Goal: Task Accomplishment & Management: Use online tool/utility

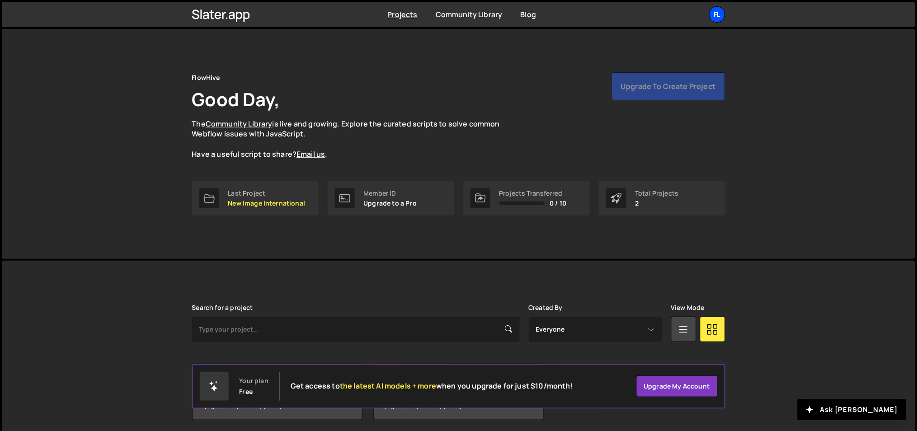
click at [713, 6] on div "Fl" at bounding box center [717, 14] width 16 height 16
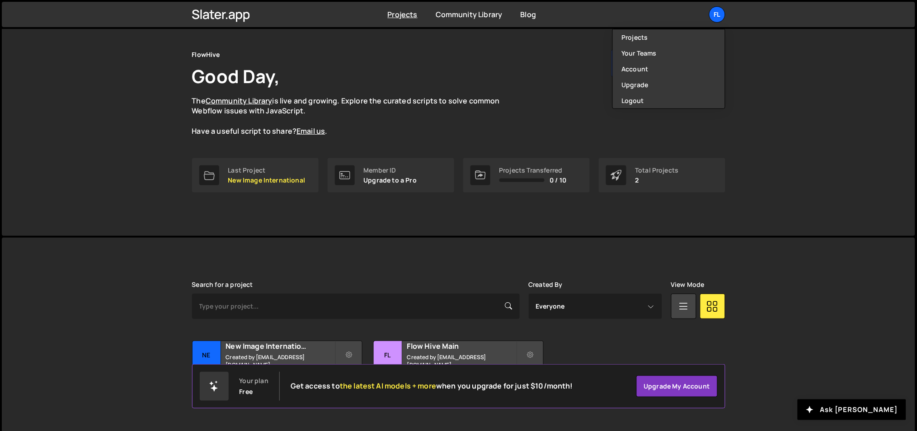
scroll to position [33, 0]
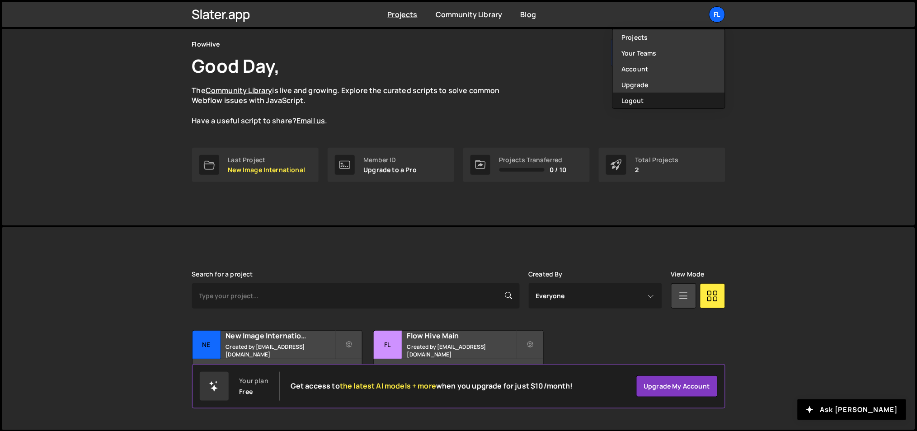
click at [632, 99] on button "Logout" at bounding box center [669, 101] width 112 height 16
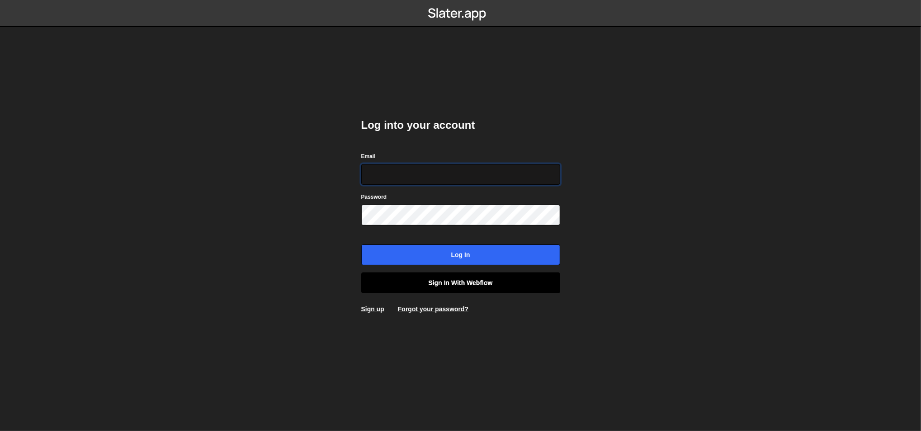
type input "ognjen@flowhivedigital.com"
click at [435, 282] on link "Sign in with Webflow" at bounding box center [460, 283] width 199 height 21
type input "[EMAIL_ADDRESS][DOMAIN_NAME]"
click at [442, 278] on link "Sign in with Webflow" at bounding box center [460, 283] width 199 height 21
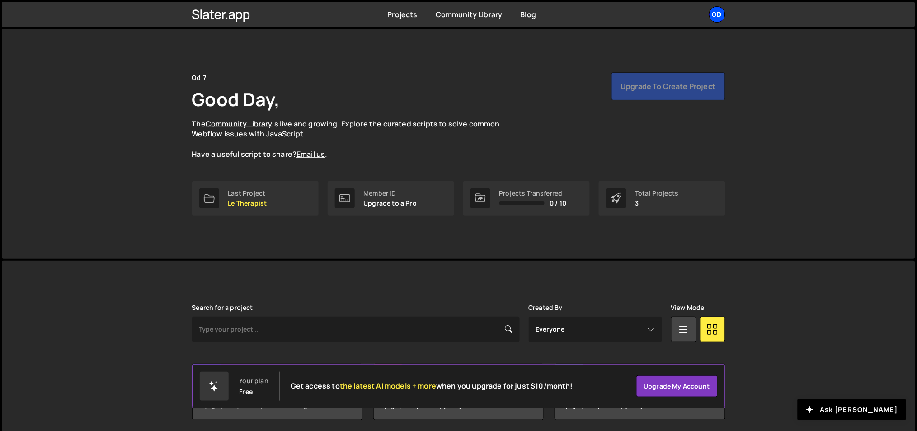
click at [713, 17] on div "Od" at bounding box center [717, 14] width 16 height 16
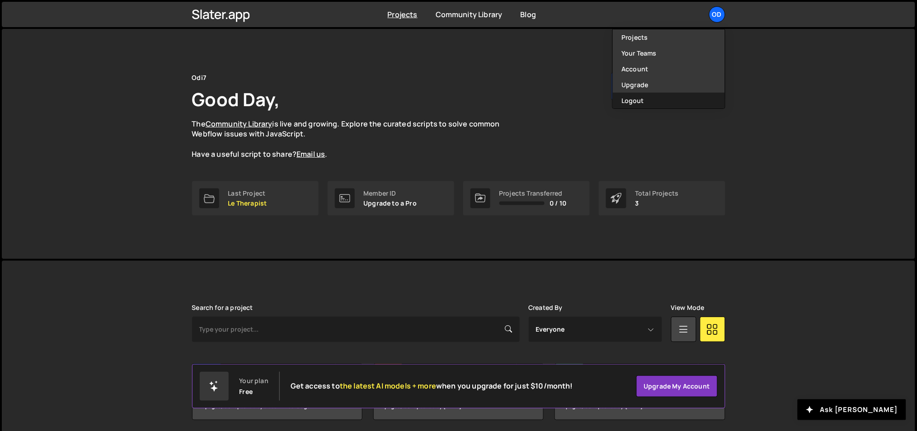
click at [655, 96] on button "Logout" at bounding box center [669, 101] width 112 height 16
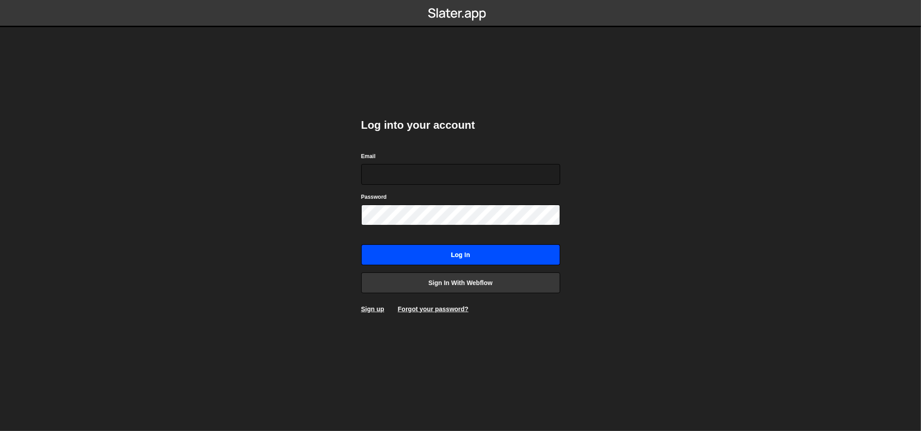
type input "[EMAIL_ADDRESS][DOMAIN_NAME]"
click at [459, 251] on input "Log in" at bounding box center [460, 255] width 199 height 21
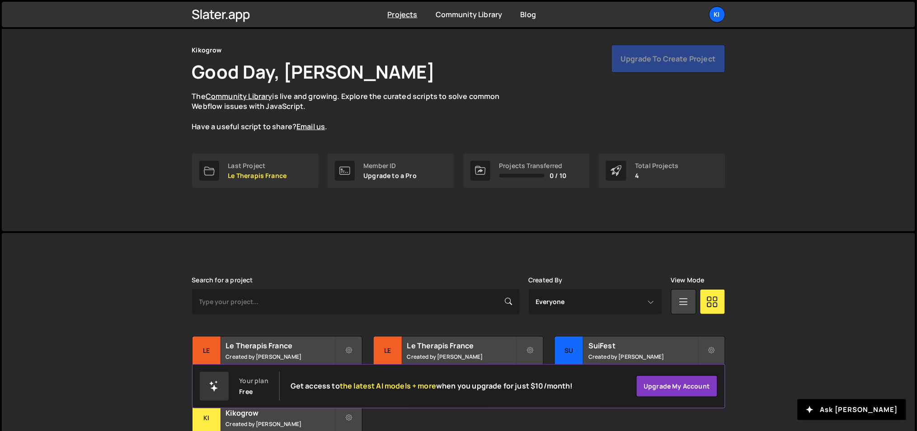
scroll to position [101, 0]
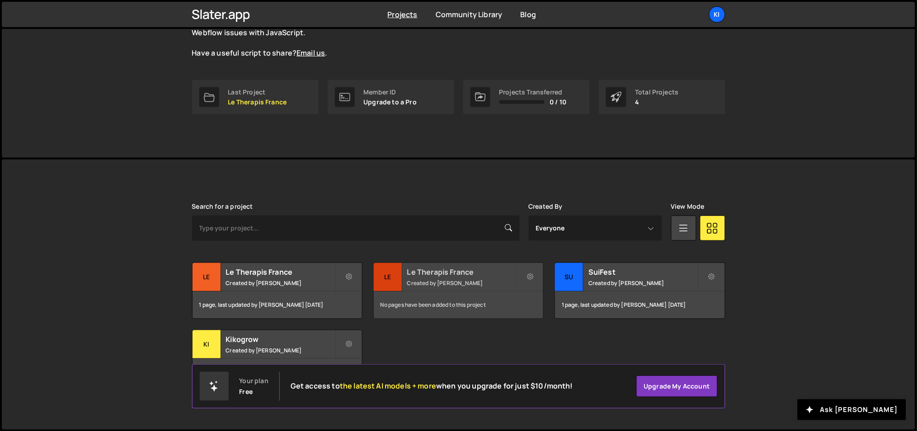
click at [423, 288] on div "Le Therapis France Created by Ognjen Martinovic" at bounding box center [459, 277] width 170 height 28
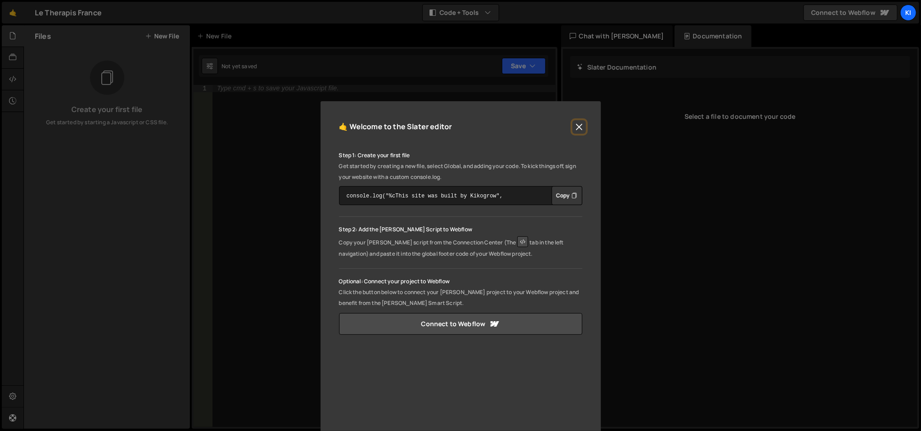
click at [580, 125] on button "Close" at bounding box center [579, 127] width 14 height 14
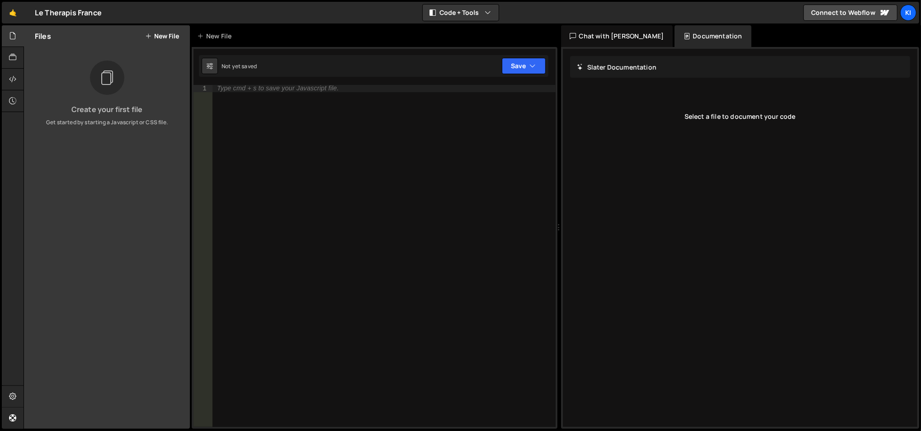
click at [59, 13] on div "Le Therapis France ⚠️ Code is being edited in another browser" at bounding box center [68, 12] width 67 height 11
click at [16, 391] on div at bounding box center [13, 397] width 22 height 22
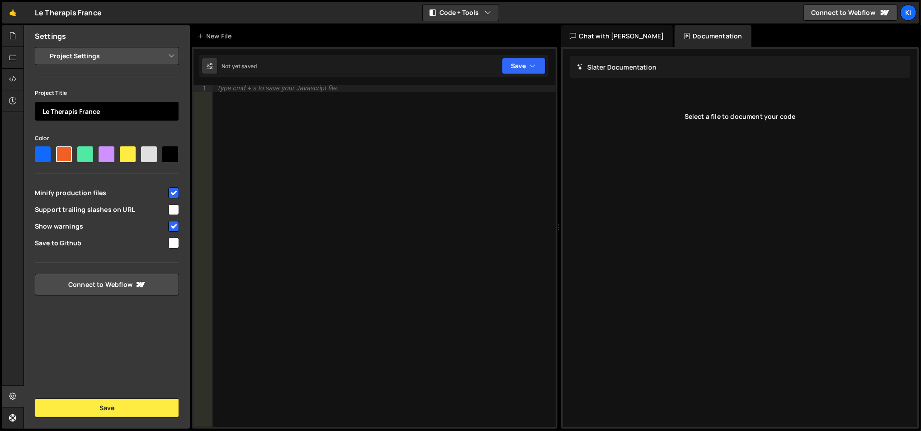
click at [105, 114] on input "Le Therapis France" at bounding box center [107, 111] width 144 height 20
click at [120, 112] on input "Le Therapis France" at bounding box center [107, 111] width 144 height 20
click at [113, 113] on input "Le Therapis France" at bounding box center [107, 111] width 144 height 20
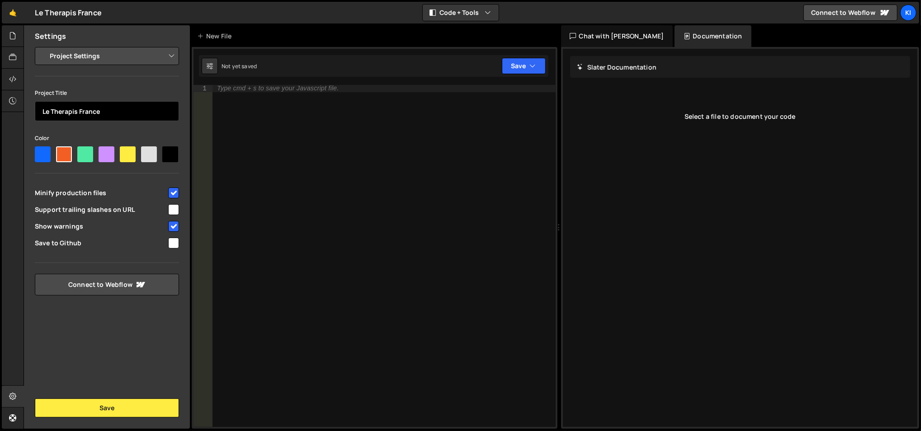
click at [113, 113] on input "Le Therapis France" at bounding box center [107, 111] width 144 height 20
type input "La Ventures"
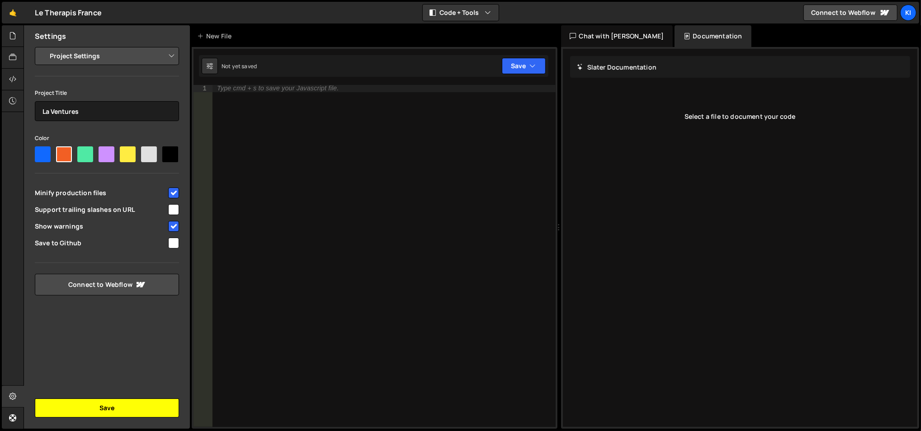
click at [107, 414] on button "Save" at bounding box center [107, 408] width 144 height 19
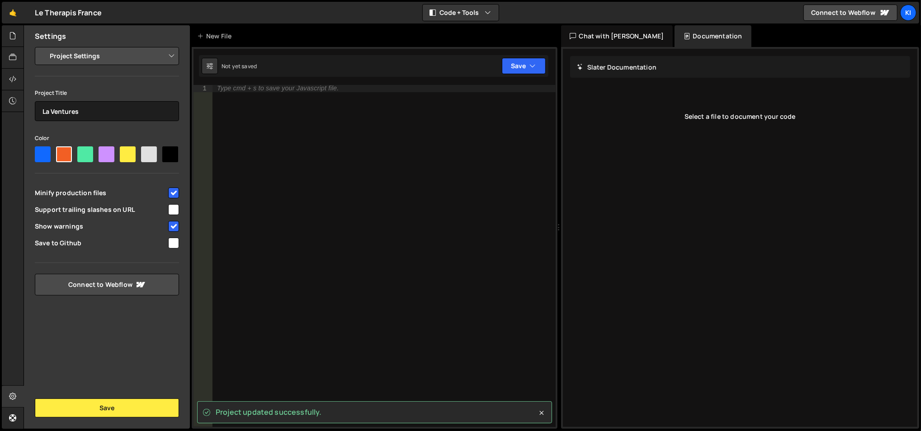
click at [163, 31] on div "Settings" at bounding box center [107, 36] width 166 height 22
click at [13, 36] on icon at bounding box center [12, 36] width 7 height 10
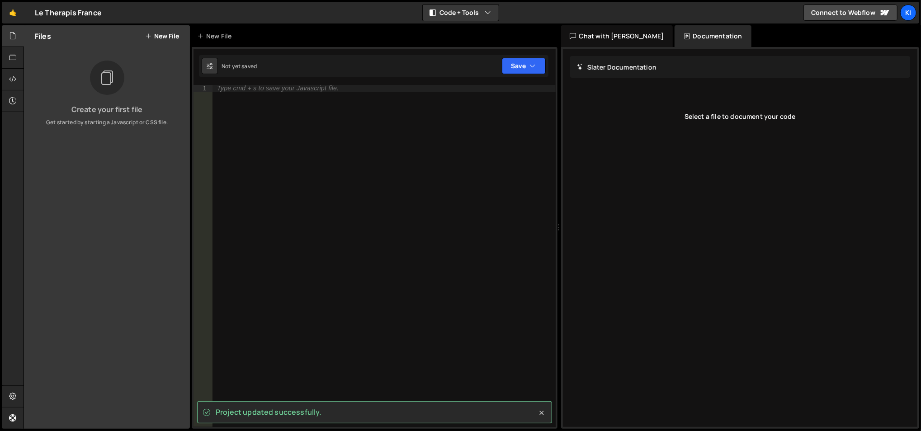
click at [167, 37] on button "New File" at bounding box center [162, 36] width 34 height 7
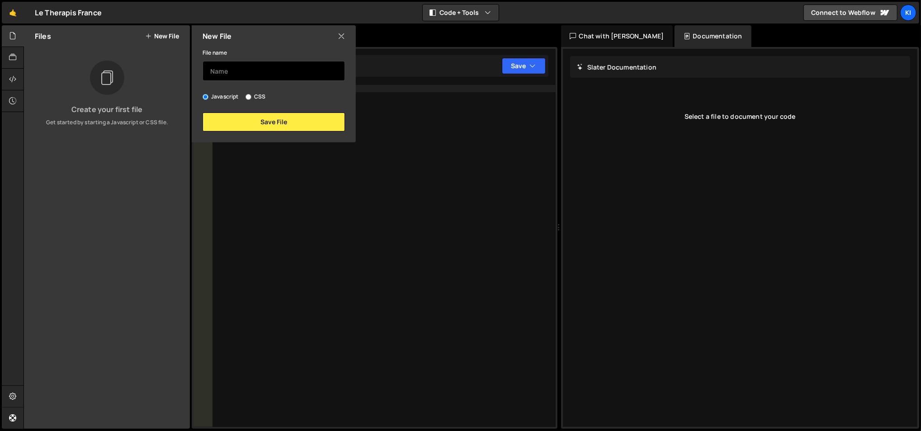
click at [222, 72] on input "text" at bounding box center [274, 71] width 142 height 20
type input "Home - Index@1.0"
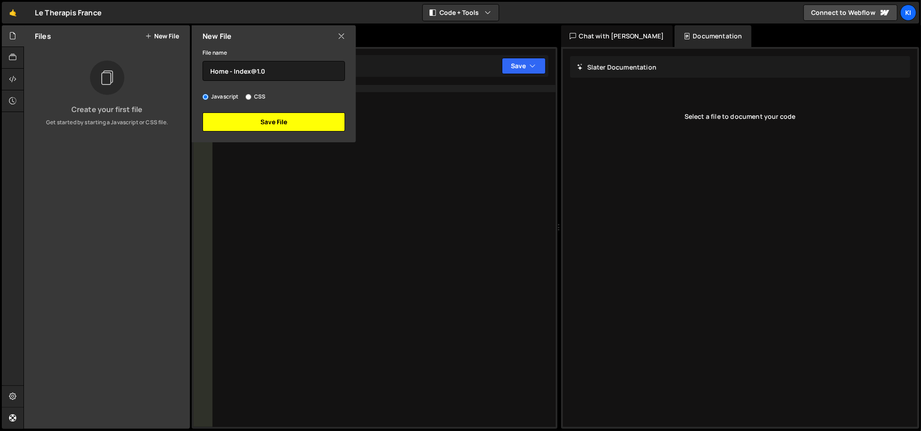
click at [259, 116] on button "Save File" at bounding box center [274, 122] width 142 height 19
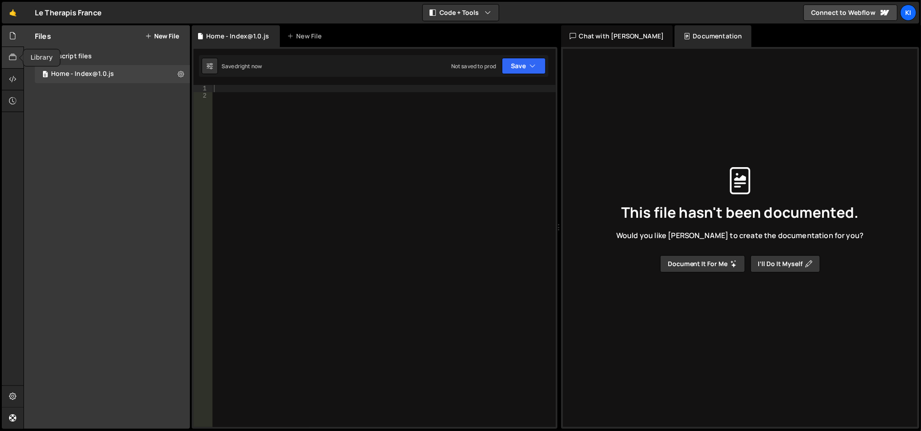
click at [12, 63] on div at bounding box center [13, 58] width 22 height 22
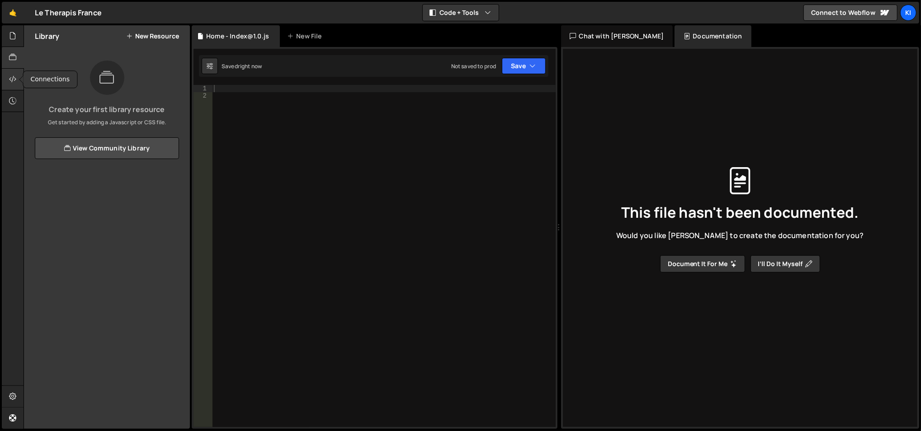
click at [14, 80] on icon at bounding box center [12, 79] width 7 height 10
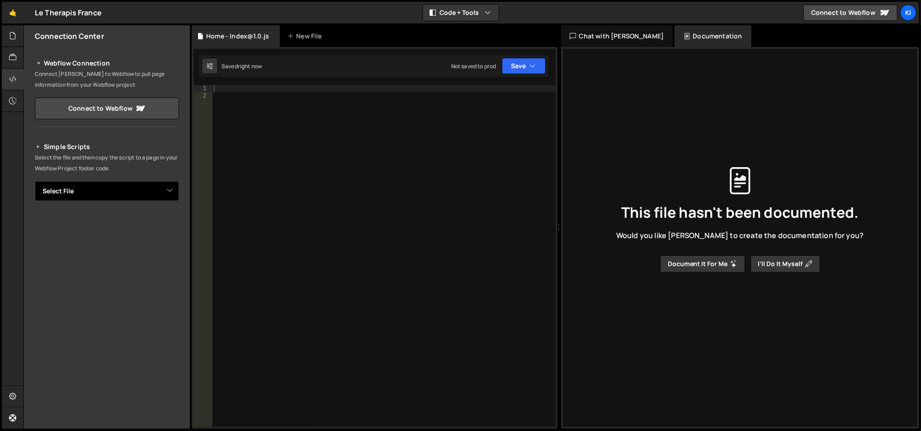
click at [128, 193] on select "Select File Home - Index@1.0.js" at bounding box center [107, 191] width 144 height 20
select select "48067"
click at [35, 181] on select "Select File Home - Index@1.0.js" at bounding box center [107, 191] width 144 height 20
click at [142, 225] on button "Copy" at bounding box center [151, 222] width 31 height 19
click at [254, 80] on div "1 Type cmd + s to save your Javascript file. הההההההההההההההההההההההההההההההההה…" at bounding box center [375, 238] width 366 height 382
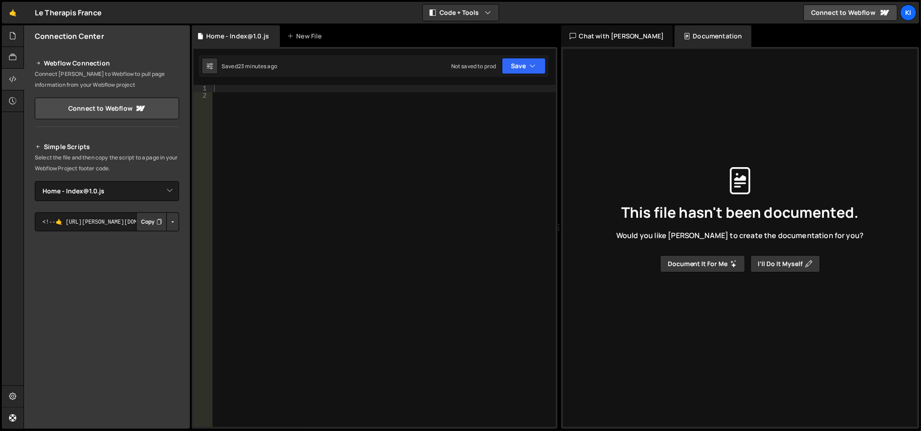
click at [265, 95] on div at bounding box center [384, 264] width 344 height 358
click at [262, 86] on div at bounding box center [384, 264] width 344 height 358
paste textarea "});"
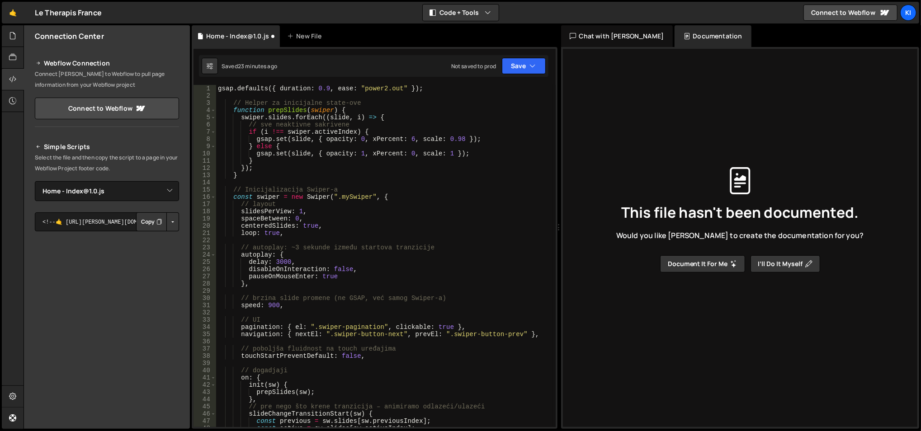
click at [357, 151] on div "gsap . defaults ({ duration : 0.9 , ease : "power2.out" }) ; // Helper za inici…" at bounding box center [384, 264] width 337 height 358
type textarea "gsap.set(slide, { opacity: 1, xPercent: 0, scale: 1 });"
click at [362, 180] on div "gsap . defaults ({ duration : 0.9 , ease : "power2.out" }) ; // Helper za inici…" at bounding box center [384, 264] width 337 height 358
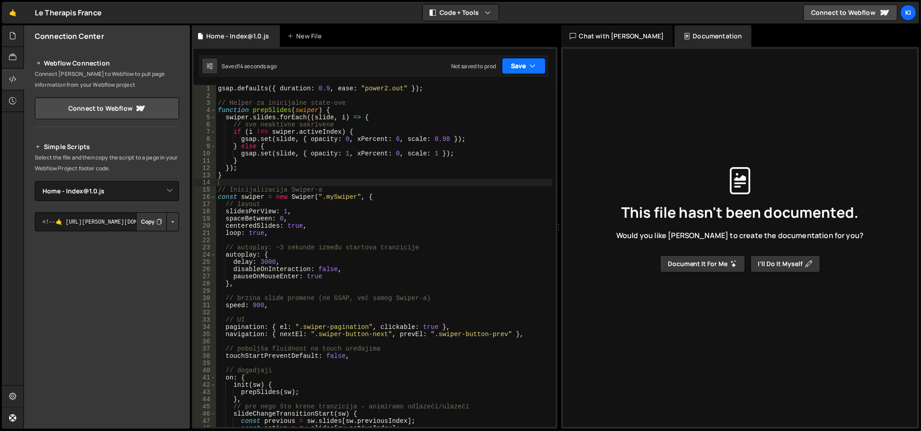
click at [515, 64] on button "Save" at bounding box center [524, 66] width 44 height 16
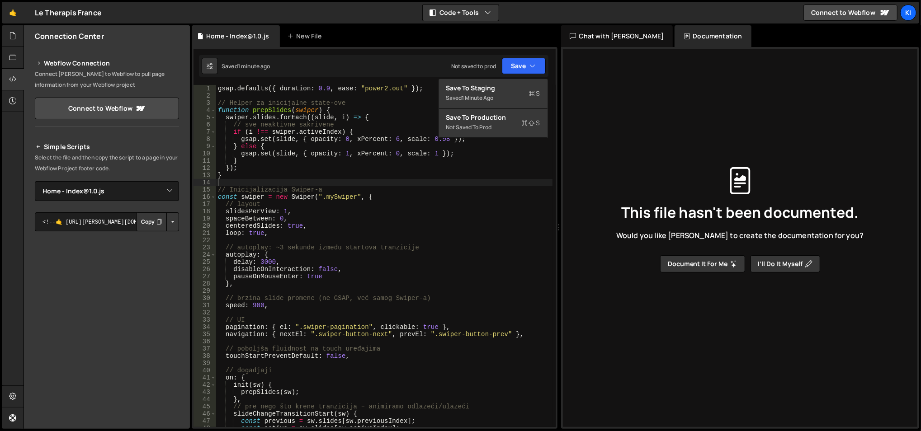
click at [475, 169] on div "gsap . defaults ({ duration : 0.9 , ease : "power2.out" }) ; // Helper za inici…" at bounding box center [384, 264] width 337 height 358
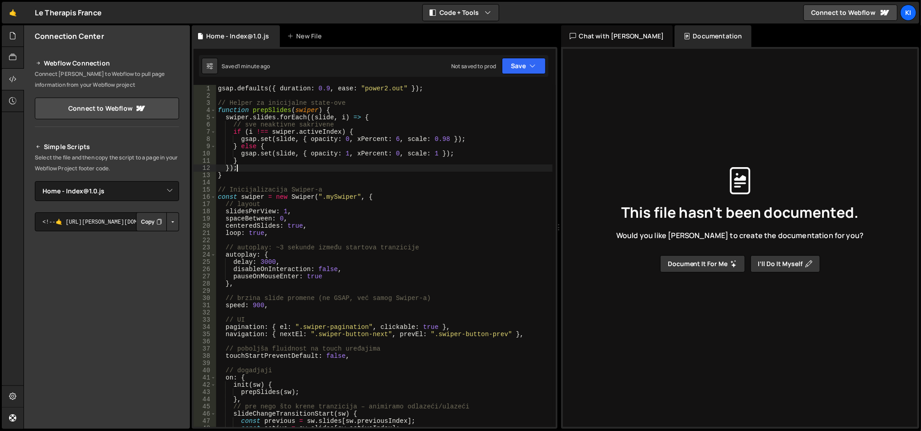
click at [422, 199] on div "gsap . defaults ({ duration : 0.9 , ease : "power2.out" }) ; // Helper za inici…" at bounding box center [384, 264] width 337 height 358
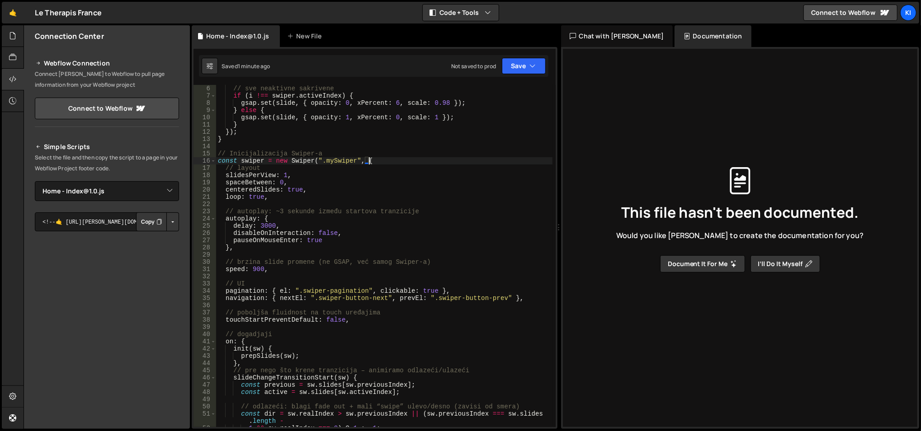
scroll to position [36, 0]
click at [522, 61] on button "Save" at bounding box center [524, 66] width 44 height 16
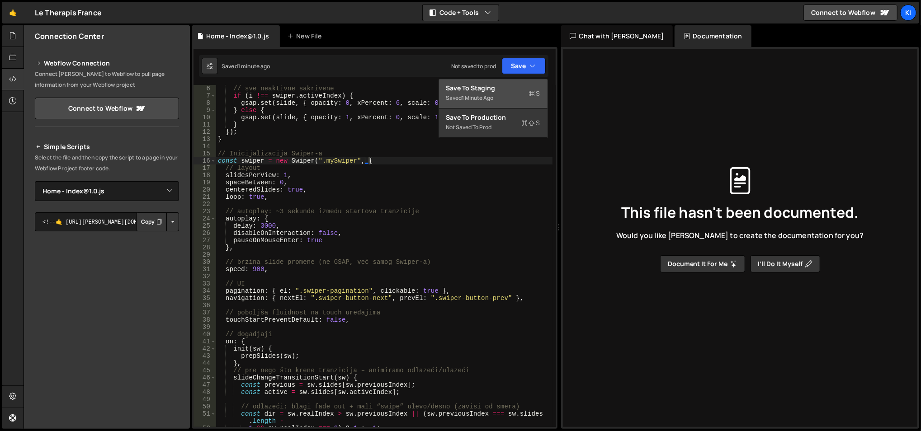
click at [489, 90] on div "Save to Staging S" at bounding box center [493, 88] width 94 height 9
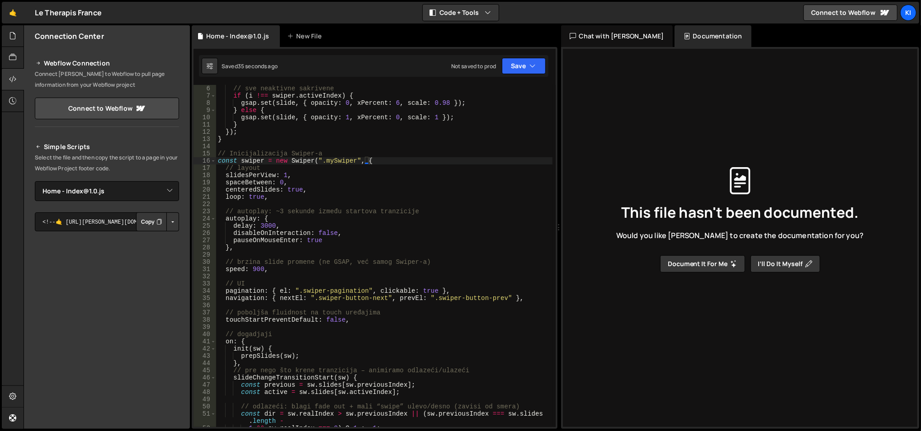
scroll to position [0, 0]
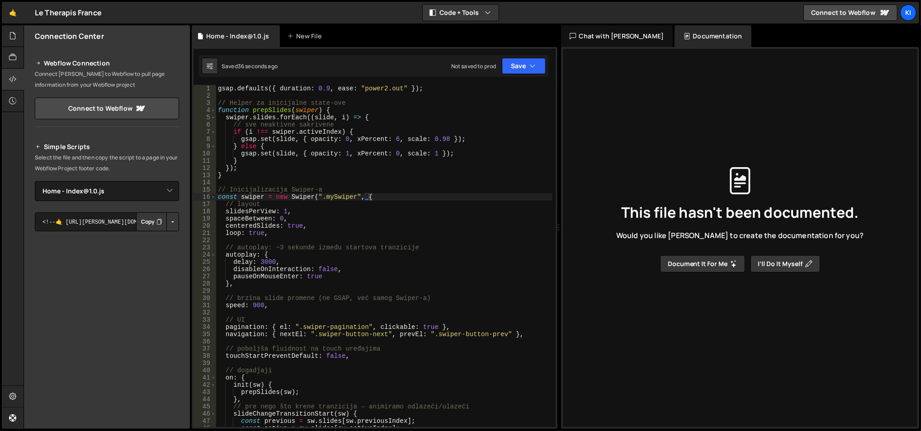
click at [376, 124] on div "gsap . defaults ({ duration : 0.9 , ease : "power2.out" }) ; // Helper za inici…" at bounding box center [384, 264] width 337 height 358
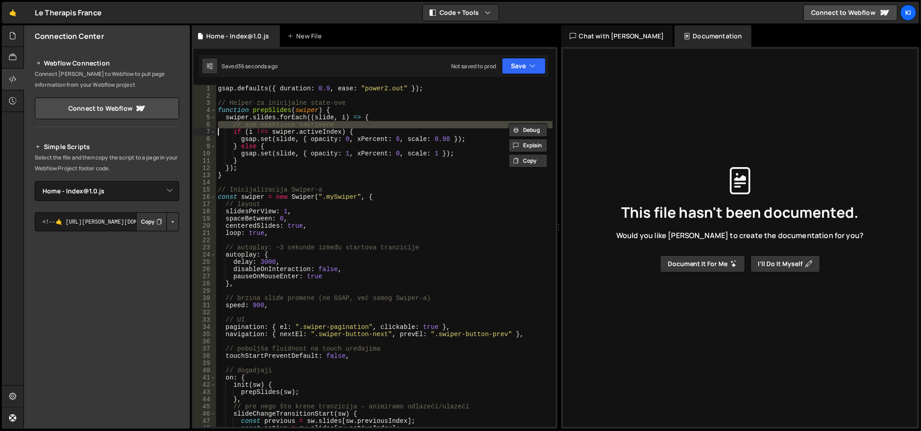
click at [376, 124] on div "gsap . defaults ({ duration : 0.9 , ease : "power2.out" }) ; // Helper za inici…" at bounding box center [384, 264] width 337 height 358
click at [386, 169] on div "gsap . defaults ({ duration : 0.9 , ease : "power2.out" }) ; // Helper za inici…" at bounding box center [384, 264] width 337 height 358
type textarea "});"
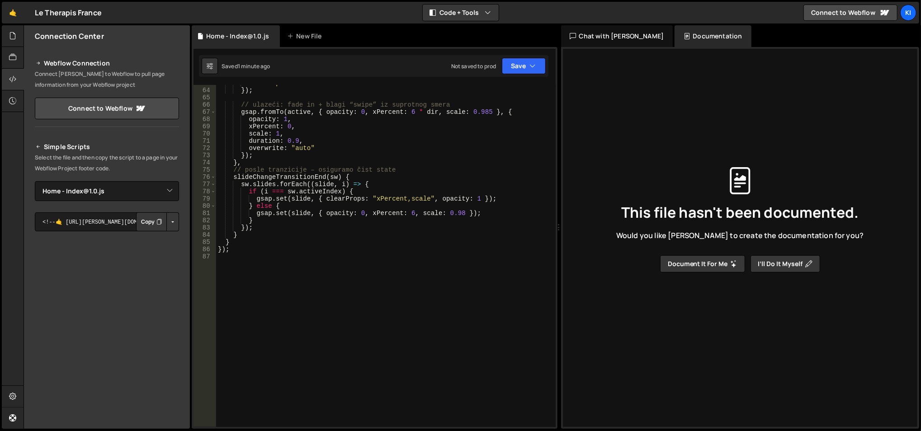
click at [302, 293] on div "ease : "power2.out" }) ; // ulazeći: fade in + blagi “swipe” iz suprotnog smera…" at bounding box center [384, 259] width 337 height 358
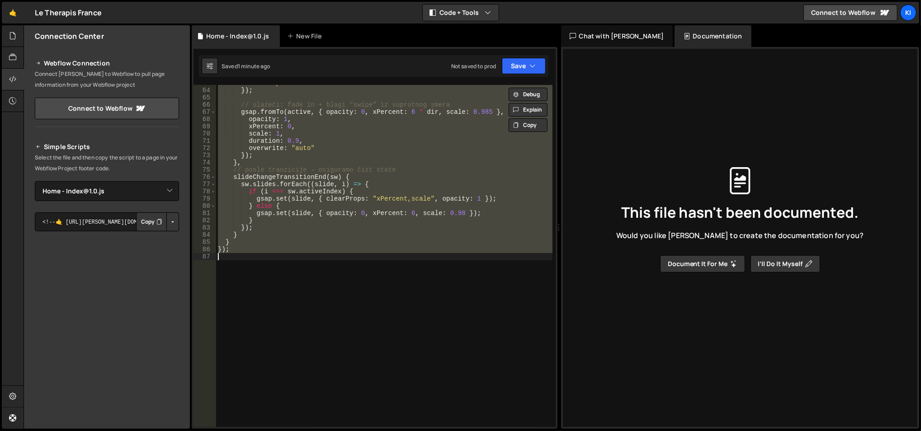
paste textarea "});"
type textarea "});"
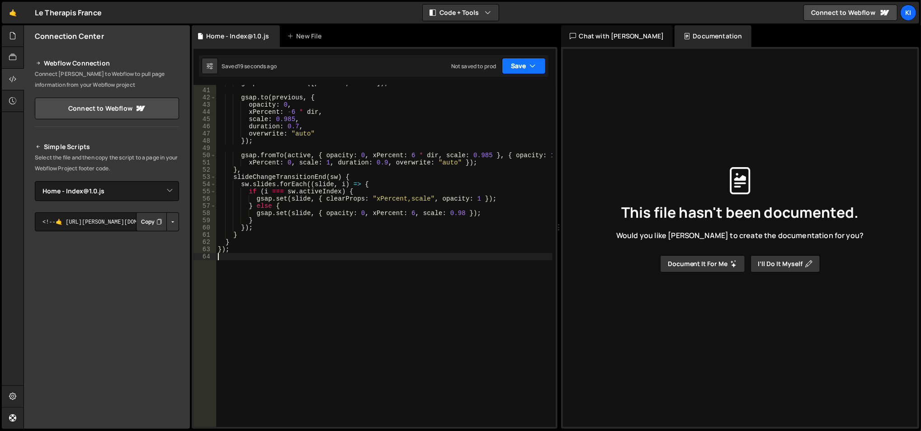
click at [514, 65] on button "Save" at bounding box center [524, 66] width 44 height 16
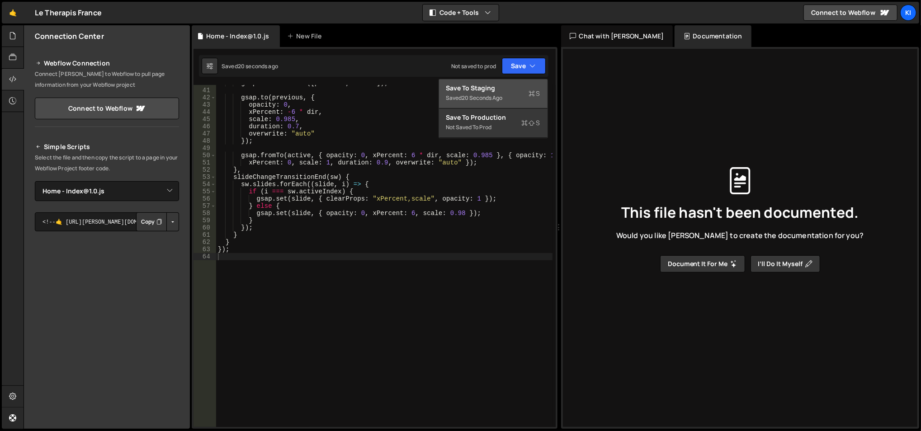
click at [493, 97] on div "20 seconds ago" at bounding box center [482, 98] width 41 height 8
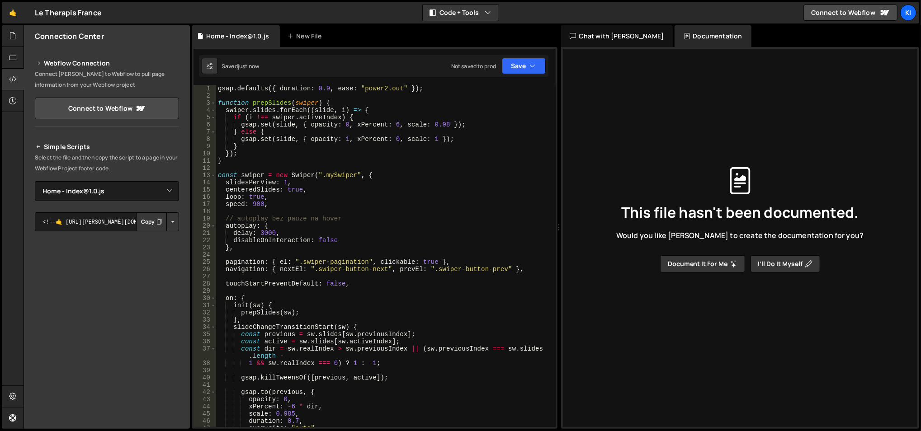
scroll to position [0, 0]
drag, startPoint x: 530, startPoint y: 264, endPoint x: 213, endPoint y: 267, distance: 317.4
click at [213, 267] on div "pagination: { el: ".swiper-pagination", clickable: true }, 1 2 3 4 5 6 7 8 9 10…" at bounding box center [375, 256] width 362 height 342
click at [448, 247] on div "gsap . defaults ({ duration : 0.9 , ease : "power2.out" }) ; function prepSlide…" at bounding box center [384, 264] width 337 height 358
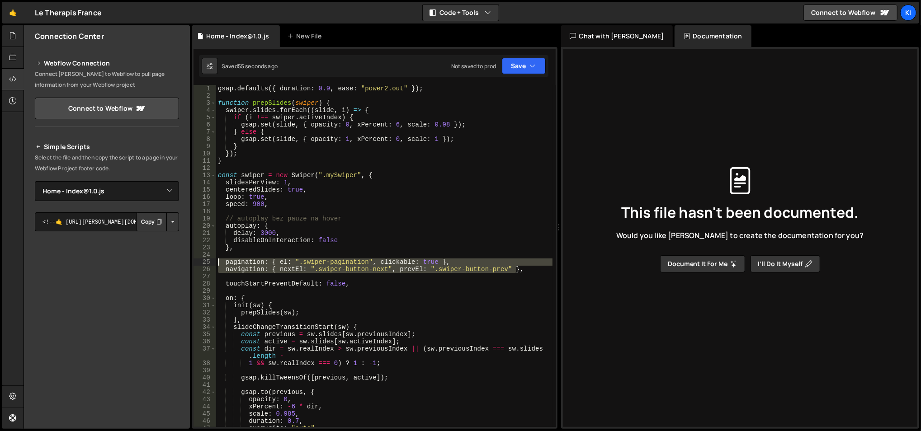
drag, startPoint x: 525, startPoint y: 269, endPoint x: 210, endPoint y: 262, distance: 314.8
click at [210, 262] on div "}, 1 2 3 4 5 6 7 8 9 10 11 12 13 14 15 16 17 18 19 20 21 22 23 24 25 26 27 28 2…" at bounding box center [375, 256] width 362 height 342
type textarea "pagination: { el: ".swiper-pagination", clickable: true }, navigation: { nextEl…"
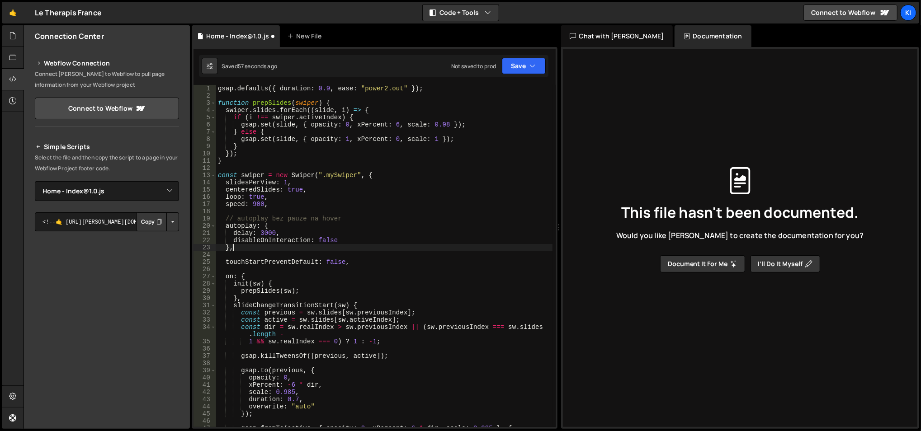
click at [362, 225] on div "gsap . defaults ({ duration : 0.9 , ease : "power2.out" }) ; function prepSlide…" at bounding box center [384, 264] width 337 height 358
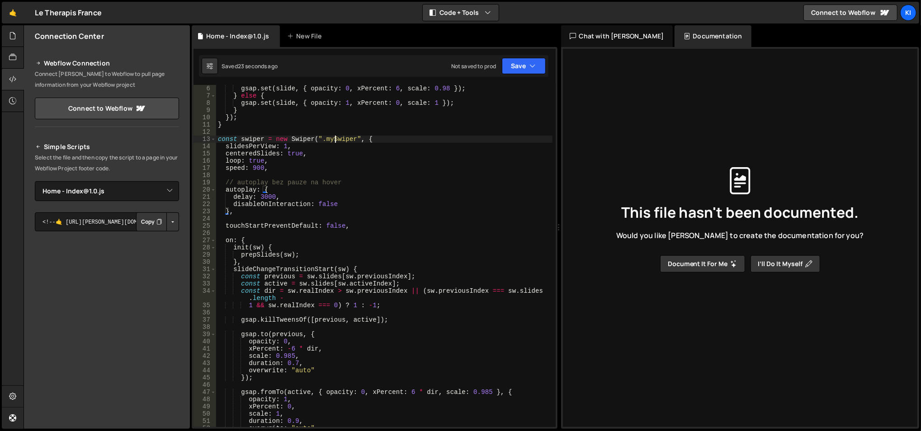
click at [336, 139] on div "gsap . set ( slide , { opacity : 0 , xPercent : 6 , scale : 0.98 }) ; } else { …" at bounding box center [384, 264] width 337 height 358
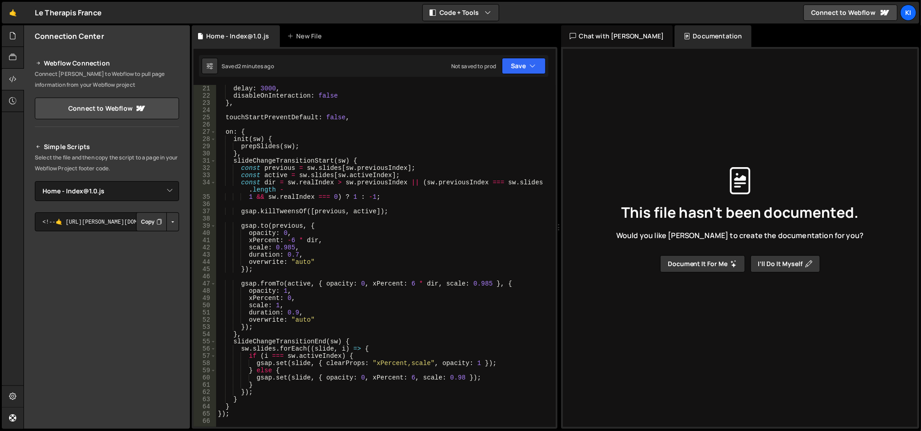
scroll to position [145, 0]
drag, startPoint x: 293, startPoint y: 312, endPoint x: 298, endPoint y: 312, distance: 5.4
click at [298, 312] on div "delay : 3000 , disableOnInteraction : false } , touchStartPreventDefault : fals…" at bounding box center [384, 264] width 337 height 358
click at [358, 256] on div "delay : 3000 , disableOnInteraction : false } , touchStartPreventDefault : fals…" at bounding box center [384, 264] width 337 height 358
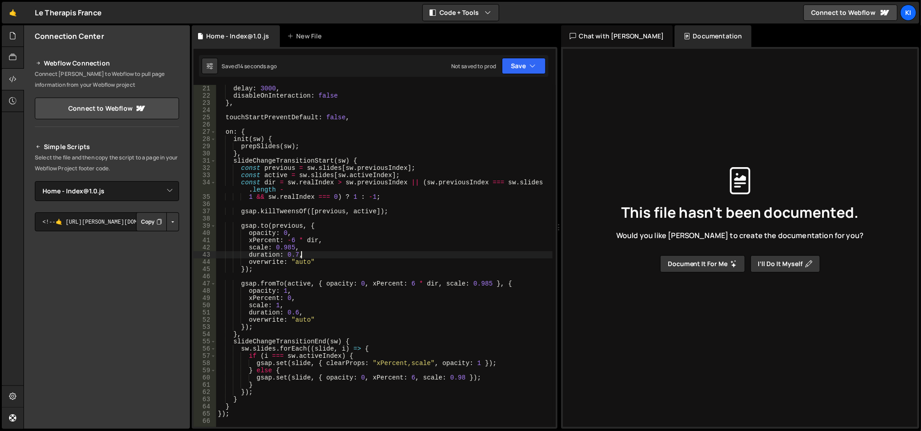
scroll to position [0, 0]
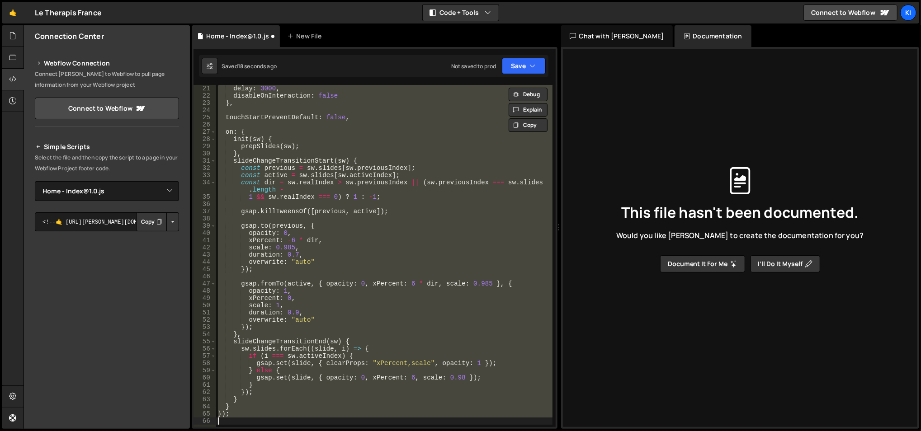
click at [358, 261] on div "delay : 3000 , disableOnInteraction : false } , touchStartPreventDefault : fals…" at bounding box center [384, 256] width 336 height 342
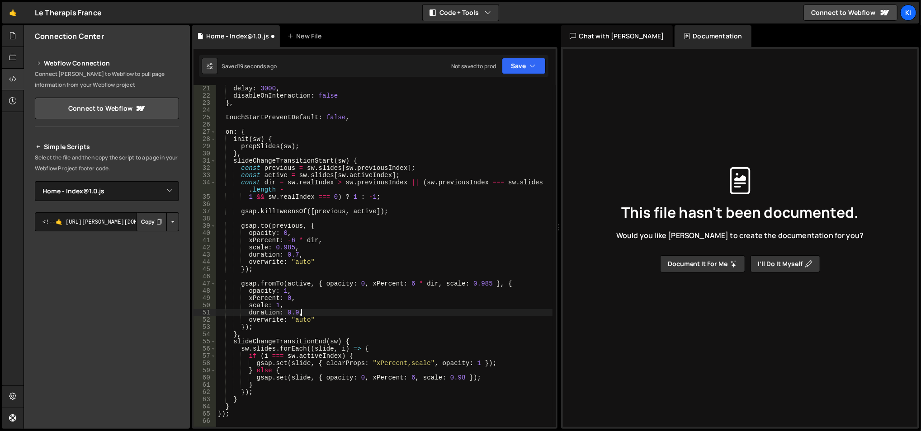
click at [358, 310] on div "delay : 3000 , disableOnInteraction : false } , touchStartPreventDefault : fals…" at bounding box center [384, 264] width 337 height 358
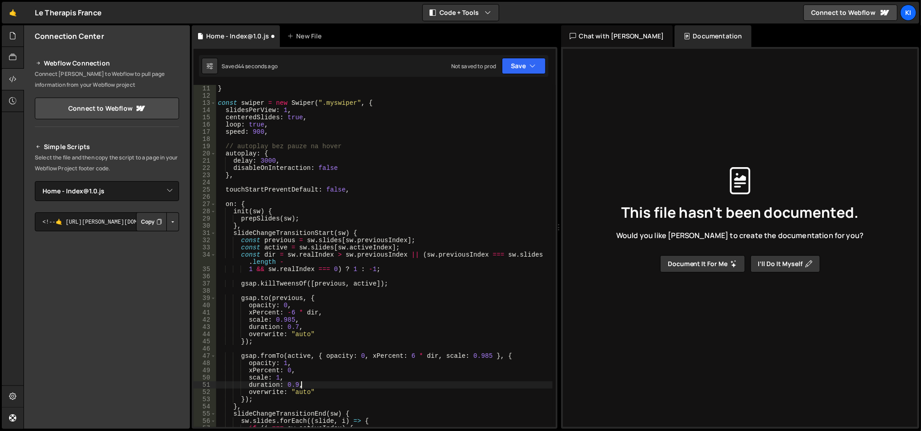
scroll to position [0, 0]
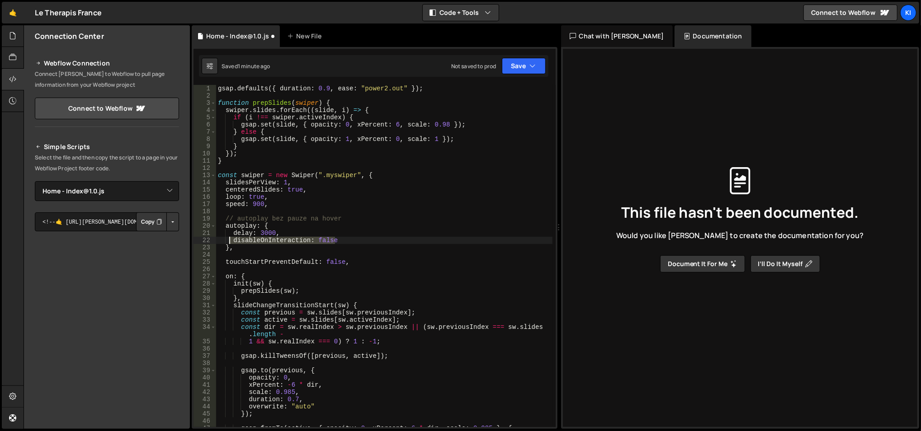
drag, startPoint x: 347, startPoint y: 242, endPoint x: 232, endPoint y: 242, distance: 114.9
click at [232, 242] on div "gsap . defaults ({ duration : 0.9 , ease : "power2.out" }) ; function prepSlide…" at bounding box center [384, 264] width 337 height 358
type textarea "disableOnInteraction: false"
paste textarea
click at [351, 206] on div "gsap . defaults ({ duration : 0.9 , ease : "power2.out" }) ; function prepSlide…" at bounding box center [384, 264] width 337 height 358
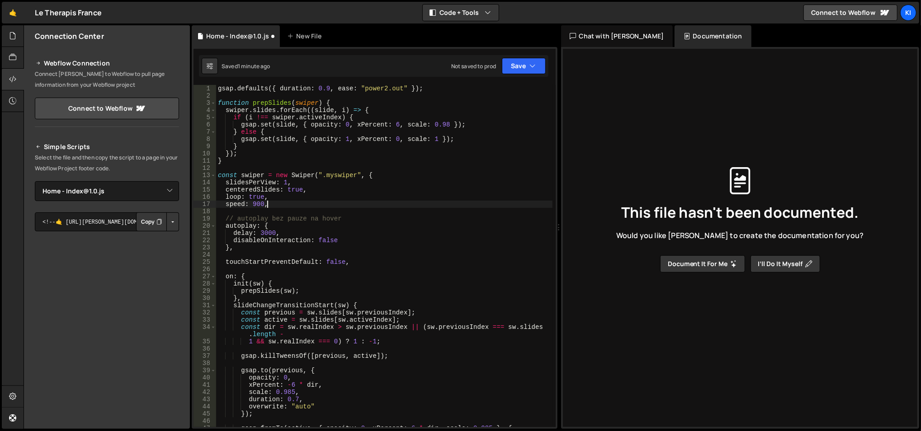
click at [374, 259] on div "gsap . defaults ({ duration : 0.9 , ease : "power2.out" }) ; function prepSlide…" at bounding box center [384, 264] width 337 height 358
type textarea "touchStartPreventDefault: false,"
paste textarea "grabCursor: false,"
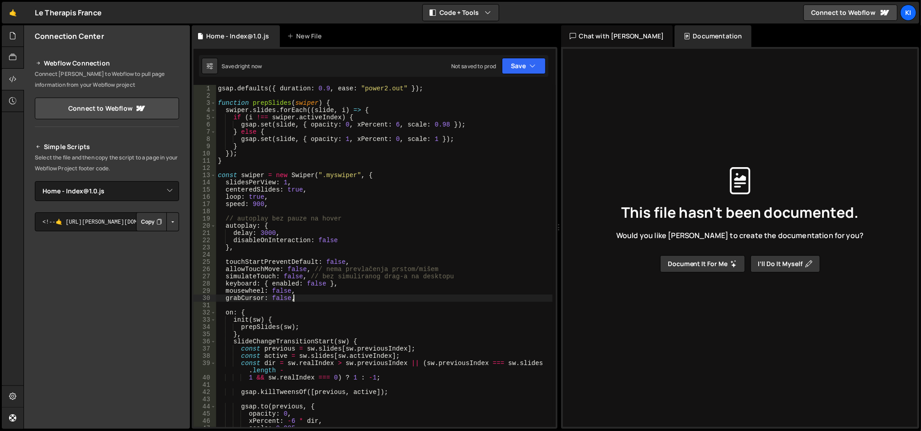
type textarea "grabCursor: false,"
